Goal: Transaction & Acquisition: Purchase product/service

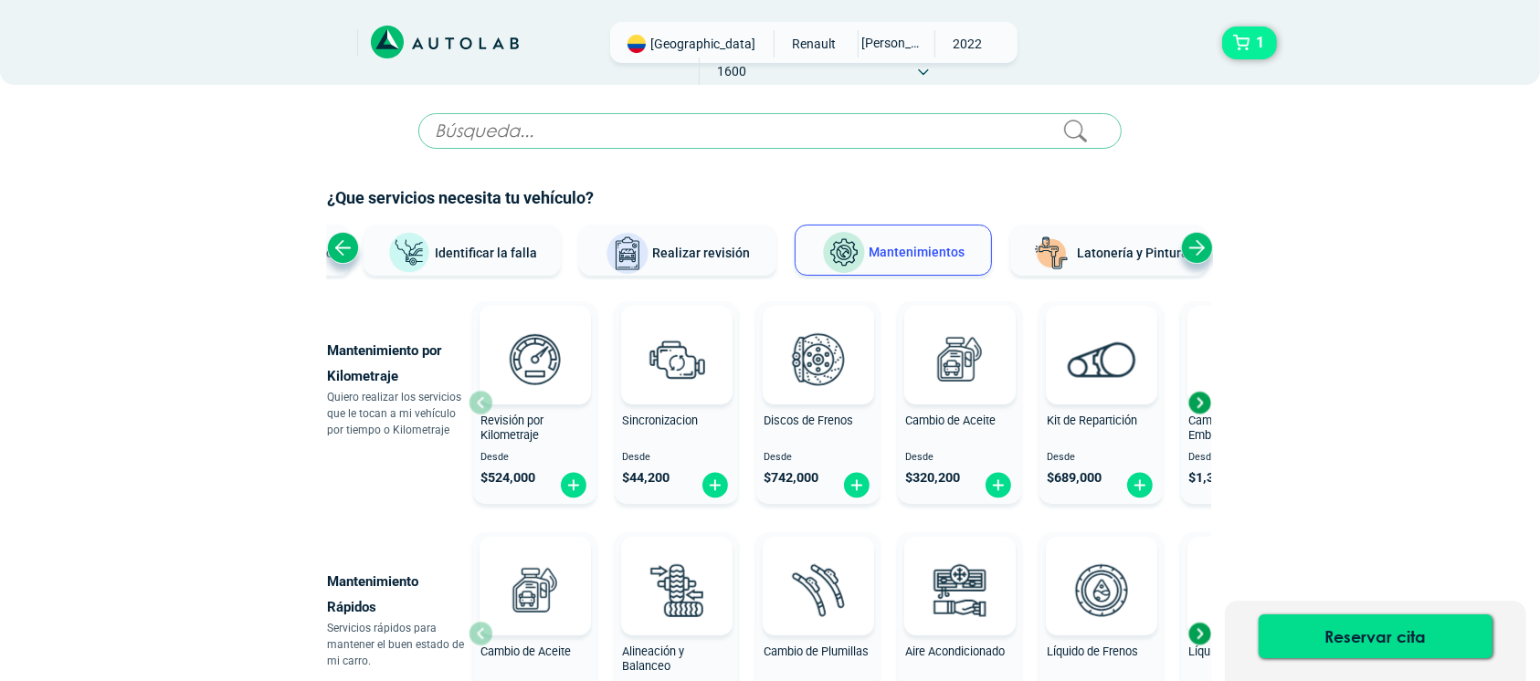
click at [1250, 43] on button "1" at bounding box center [1249, 42] width 55 height 33
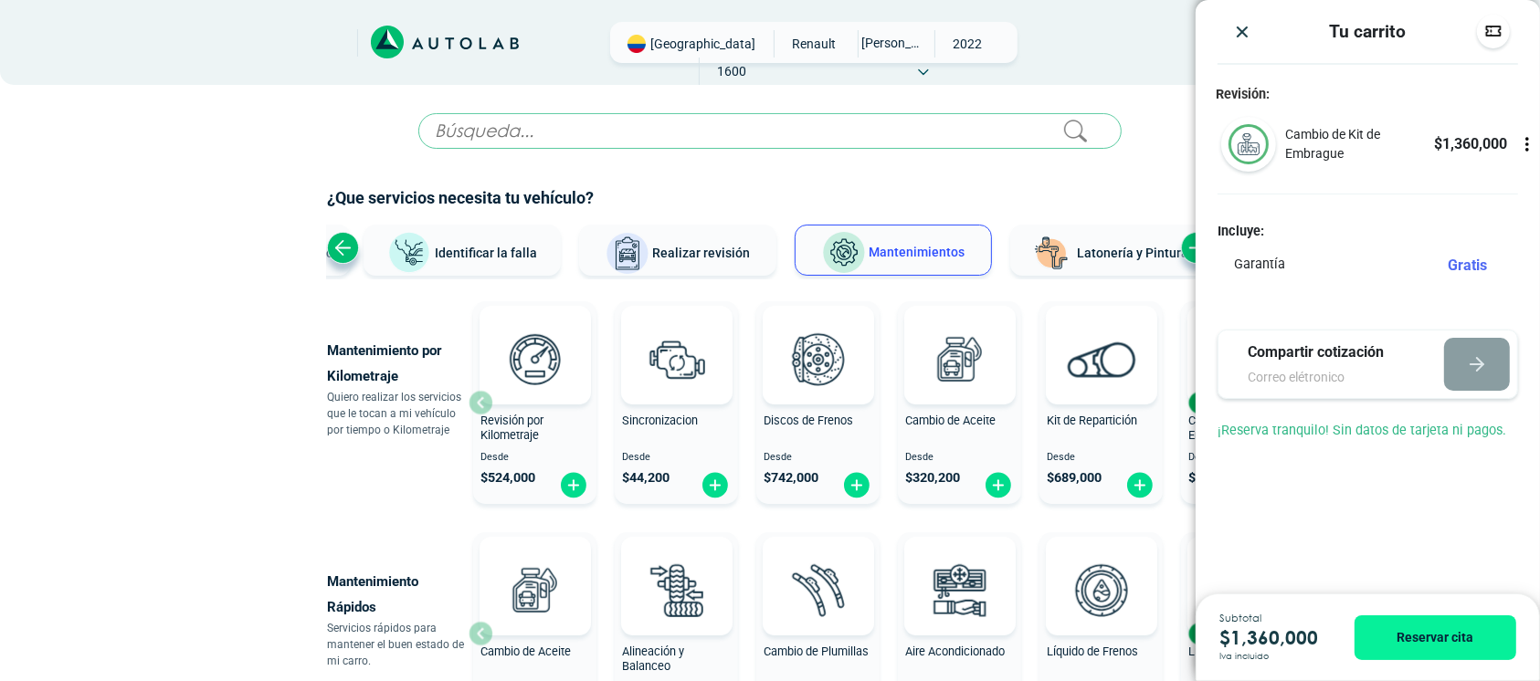
click at [1373, 143] on p "Cambio de Kit de Embrague" at bounding box center [1359, 144] width 149 height 38
click at [1531, 141] on icon at bounding box center [1527, 144] width 18 height 18
click at [1435, 141] on p "$ 1,360,000" at bounding box center [1471, 144] width 73 height 22
drag, startPoint x: 212, startPoint y: 405, endPoint x: 387, endPoint y: 404, distance: 175.4
click at [213, 405] on div "× ¡Reserva tranquilo! Sin datos de tarjeta ni pagos Aquí puedes ver tus servici…" at bounding box center [770, 451] width 1540 height 902
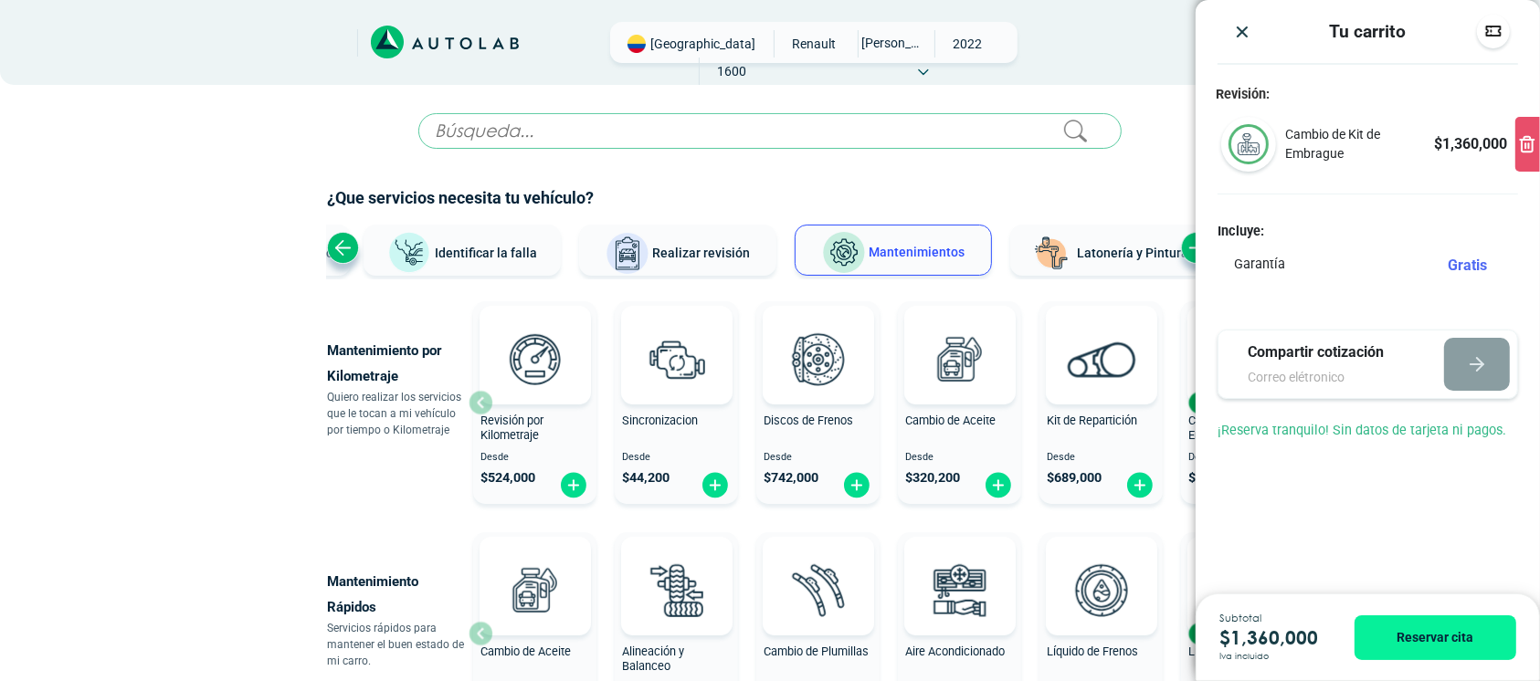
click at [1523, 153] on icon at bounding box center [1527, 144] width 18 height 18
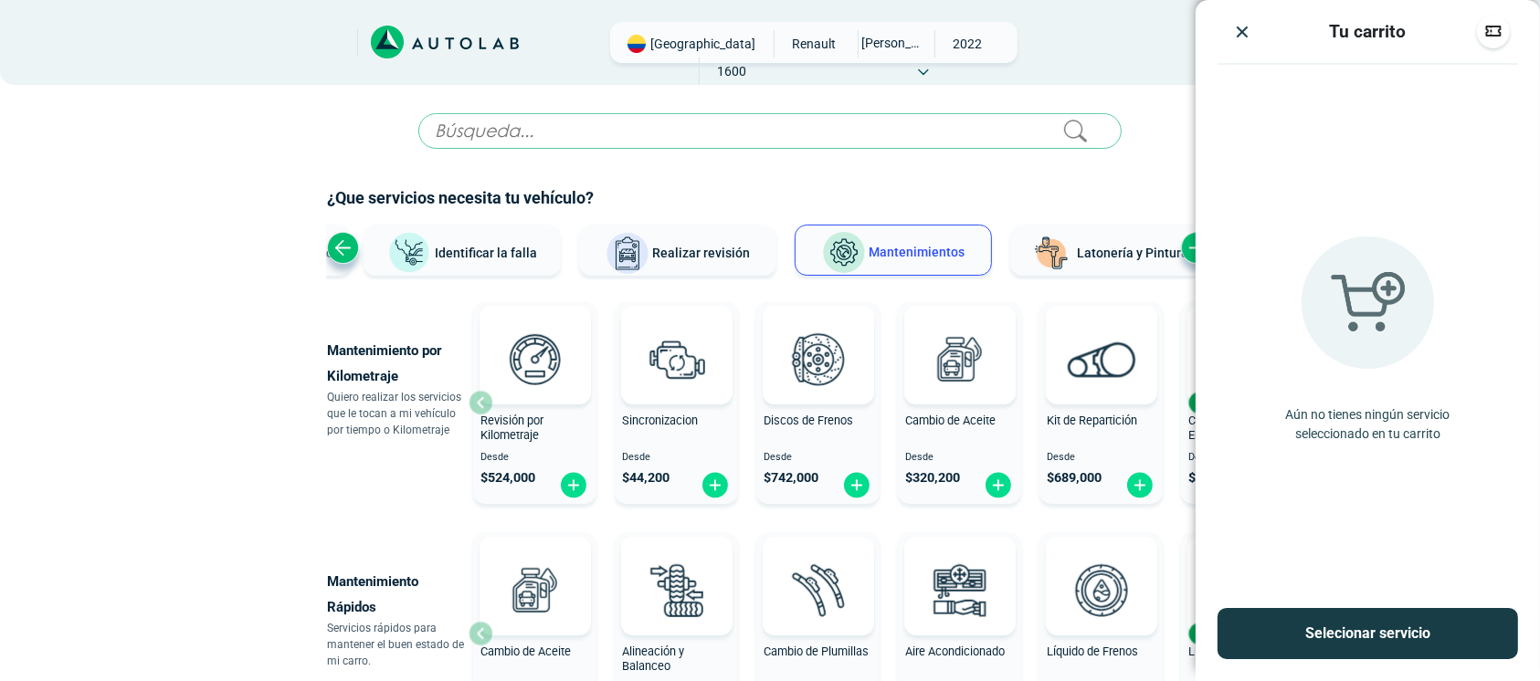
click at [1235, 23] on img "Close" at bounding box center [1242, 32] width 18 height 18
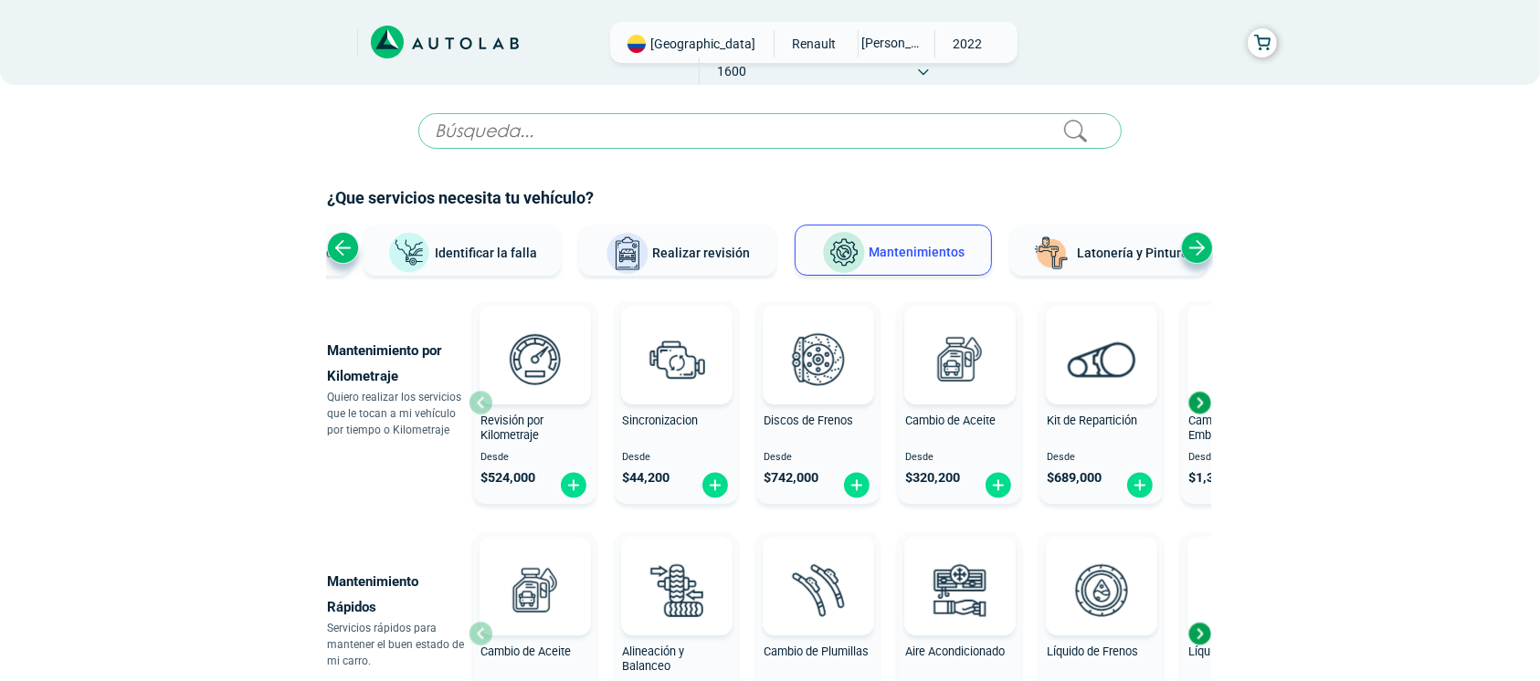
click at [1202, 409] on div "Next slide" at bounding box center [1199, 402] width 27 height 27
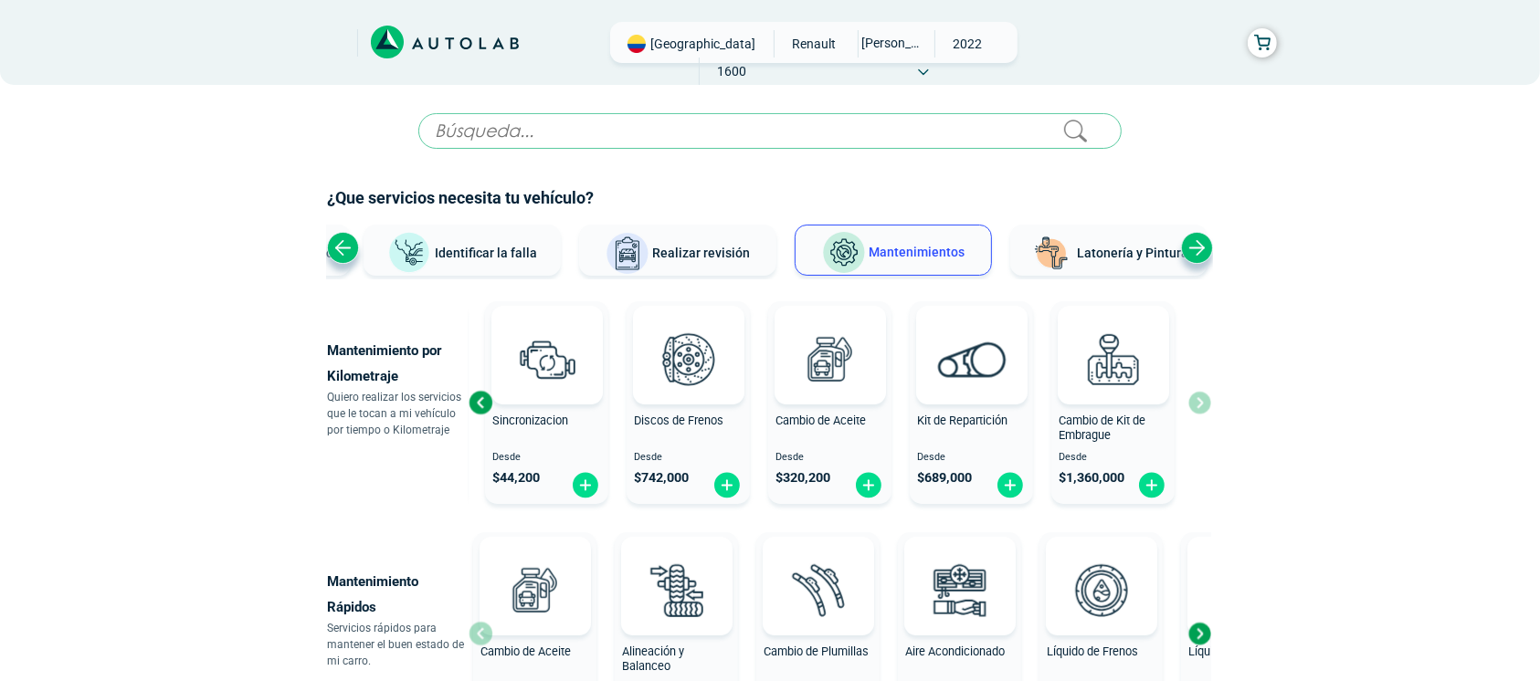
click at [1202, 409] on div "Revisión por Kilometraje Desde $ 524,000 Sincronizacion Desde $ 44,200 Discos d…" at bounding box center [840, 402] width 743 height 217
click at [1103, 391] on img at bounding box center [1112, 359] width 80 height 80
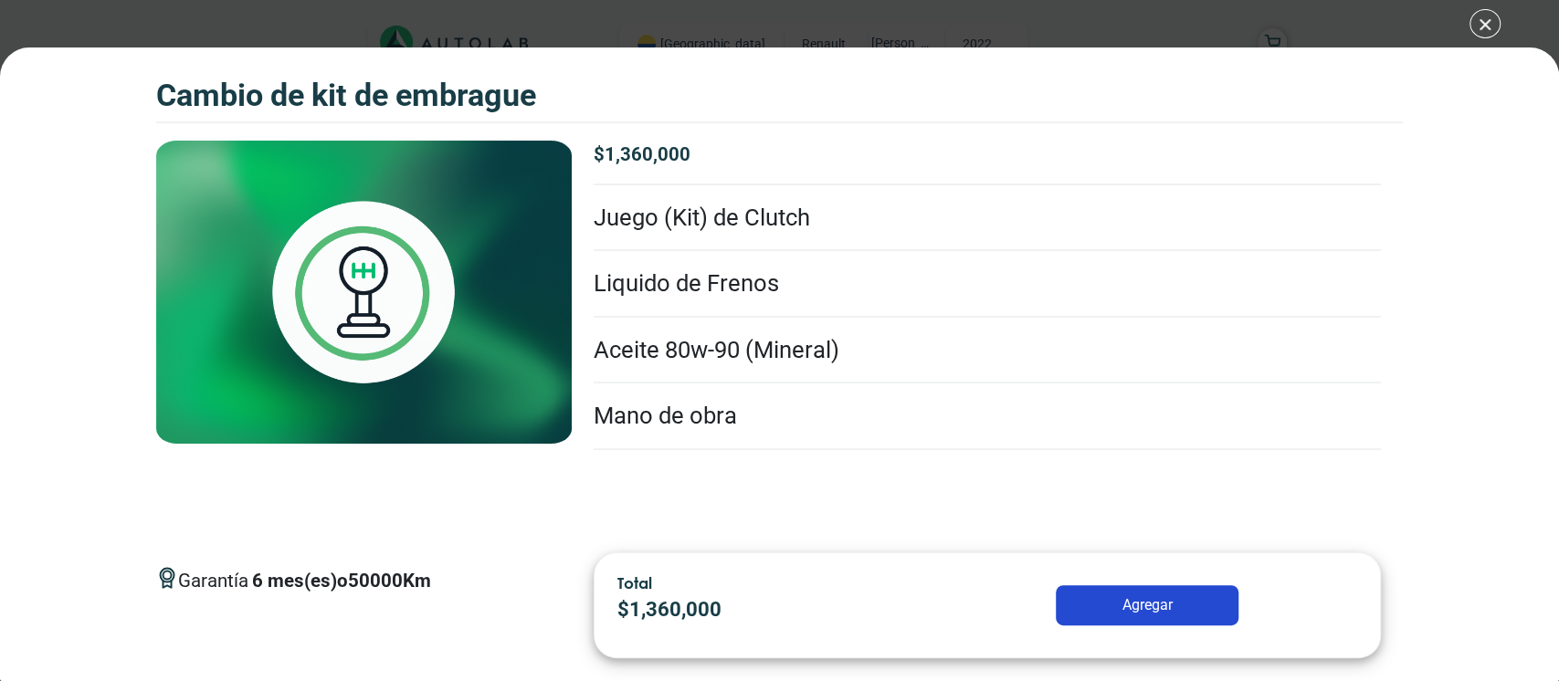
click at [702, 427] on li "Mano de obra" at bounding box center [987, 417] width 787 height 66
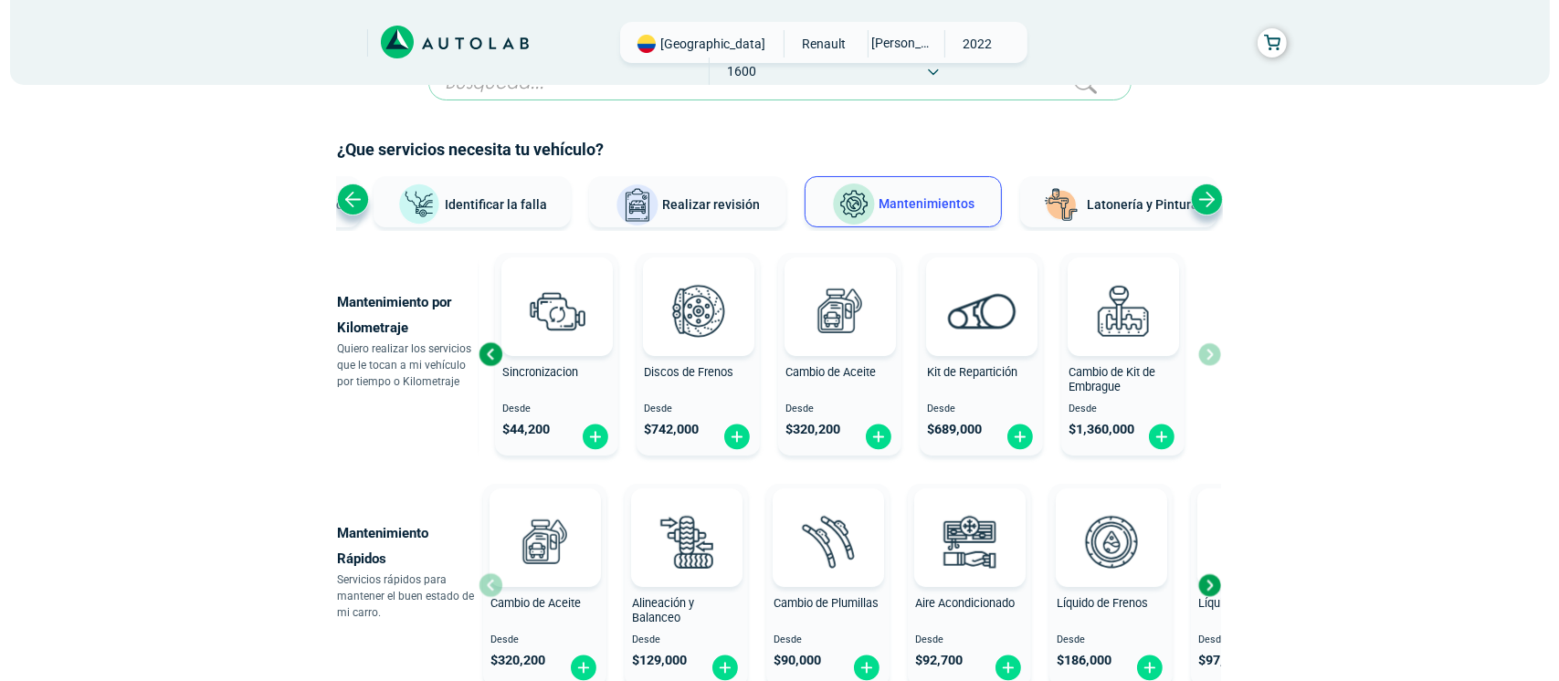
scroll to position [121, 0]
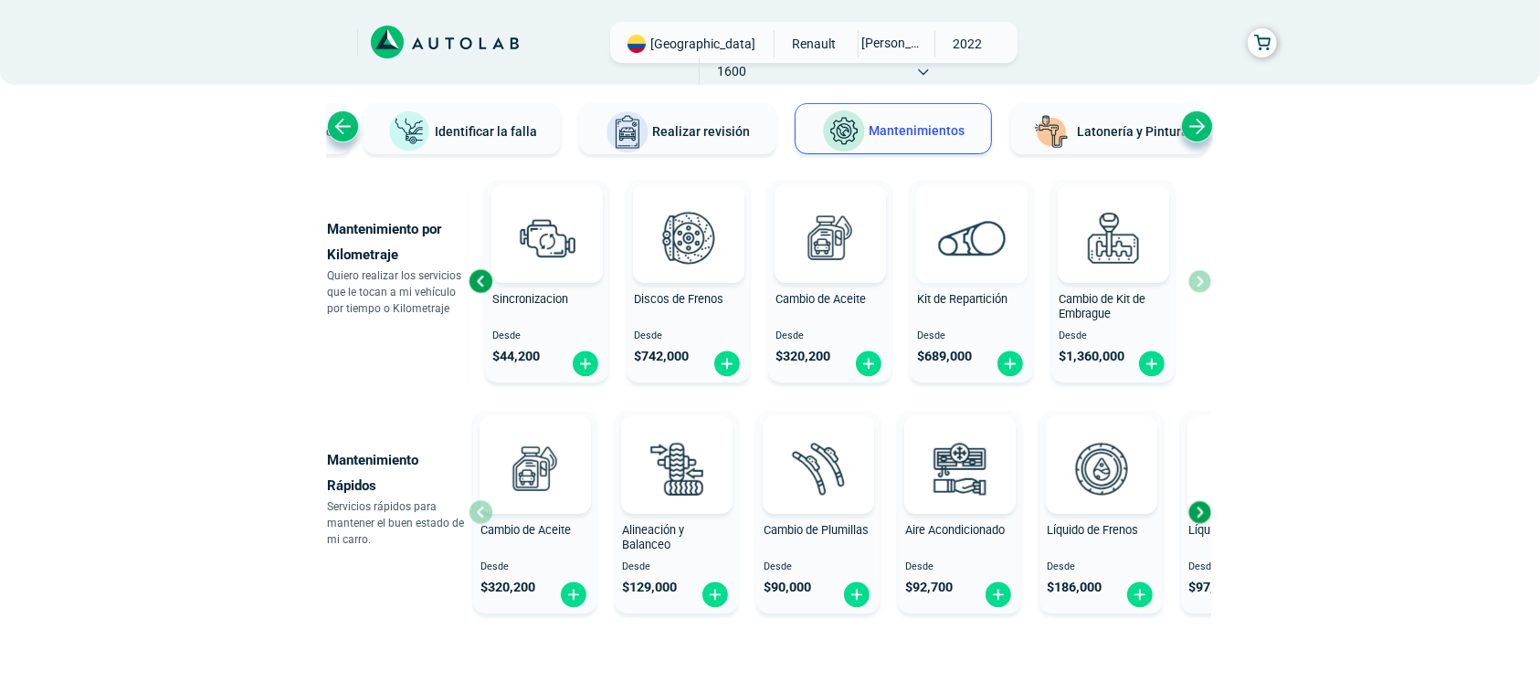
click at [970, 236] on img at bounding box center [971, 238] width 69 height 36
click at [1089, 246] on img at bounding box center [1112, 237] width 80 height 80
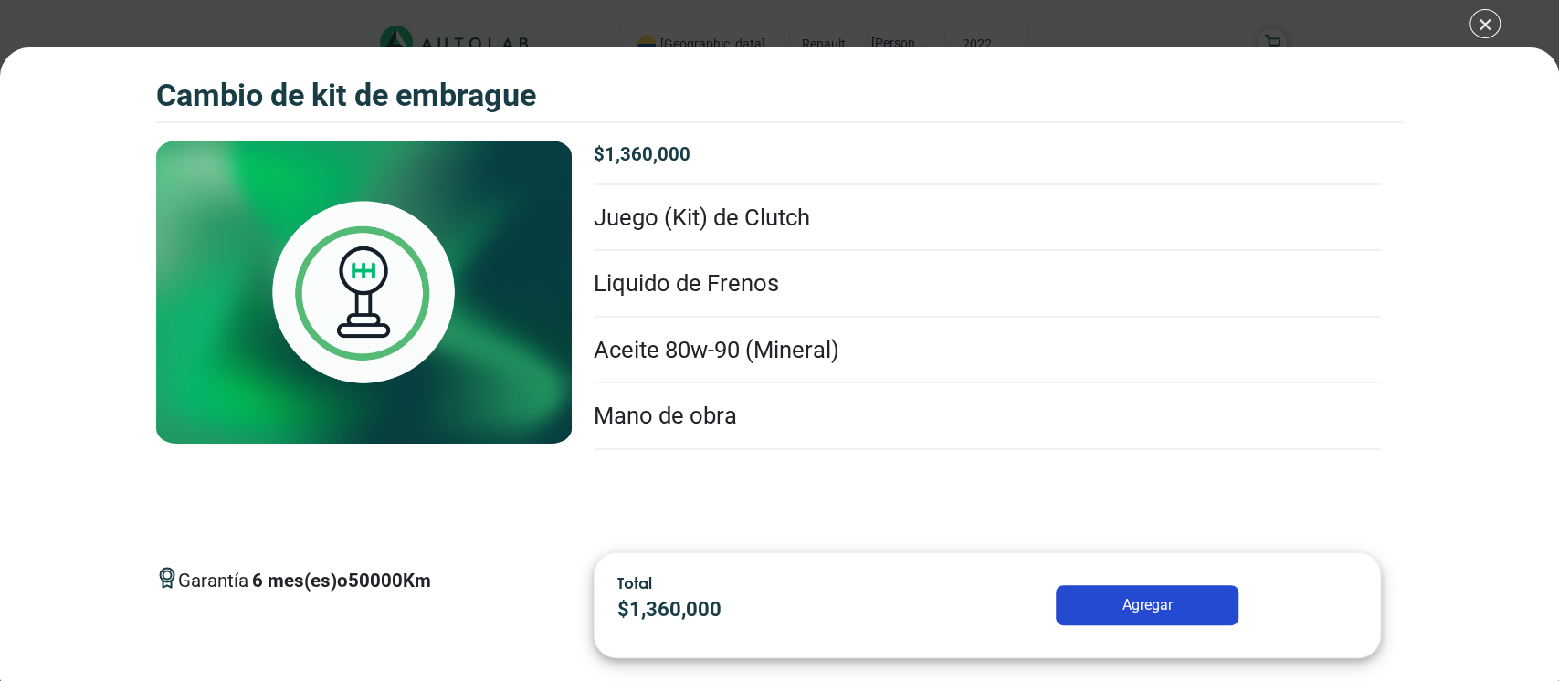
click at [638, 89] on div "CAMBIO DE KIT DE EMBRAGUE" at bounding box center [780, 99] width 1248 height 45
click at [726, 358] on li "Aceite 80w-90 (Mineral)" at bounding box center [987, 351] width 787 height 66
